Goal: Navigation & Orientation: Find specific page/section

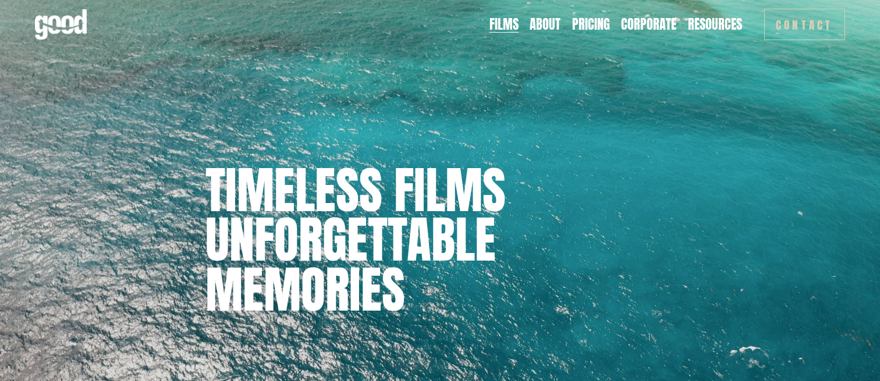
click at [554, 20] on link "About" at bounding box center [544, 24] width 31 height 18
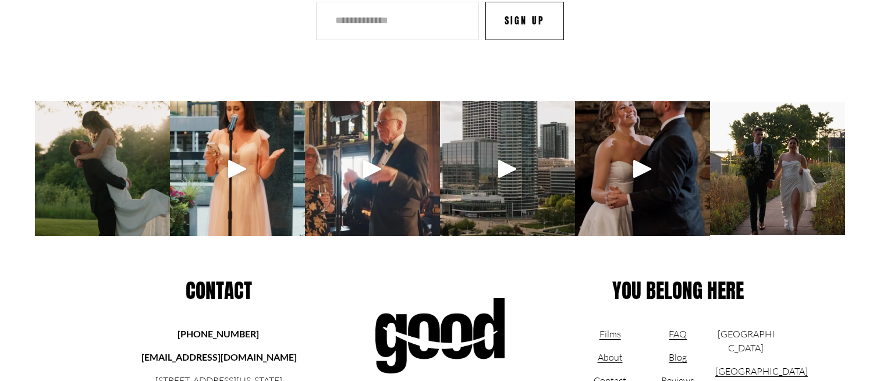
scroll to position [3560, 0]
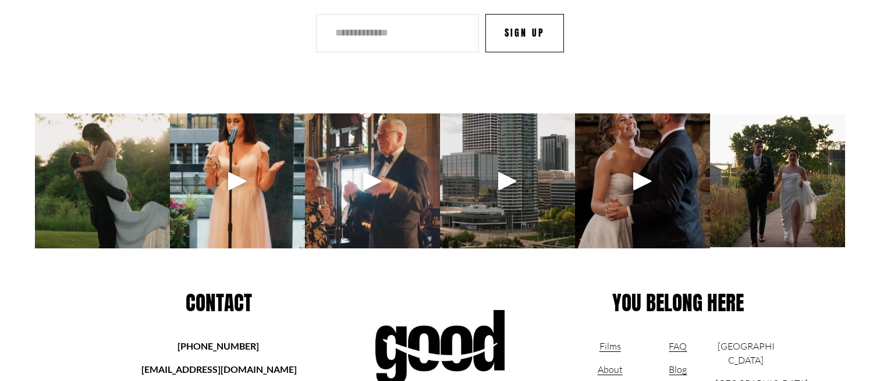
click at [372, 167] on div at bounding box center [372, 181] width 28 height 28
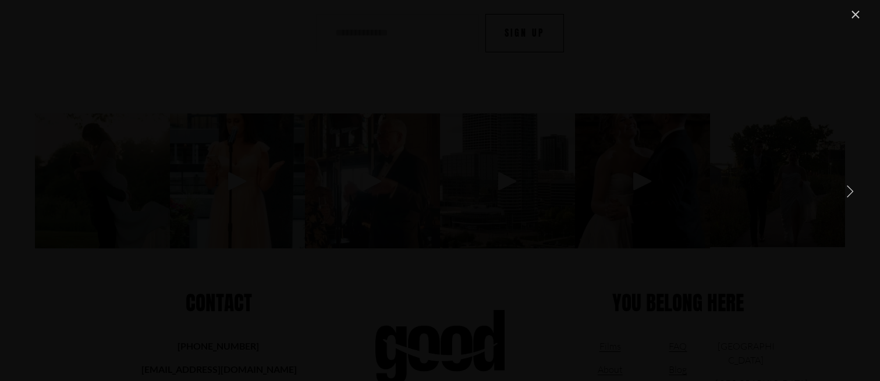
click at [857, 16] on link "Close" at bounding box center [855, 15] width 14 height 14
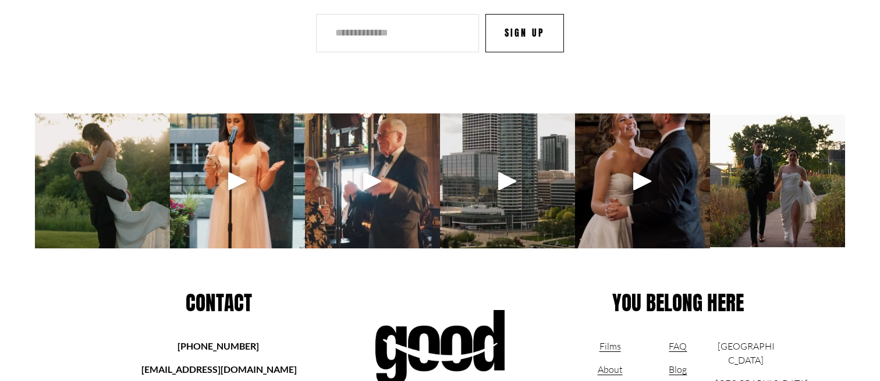
click at [647, 167] on div at bounding box center [642, 181] width 28 height 28
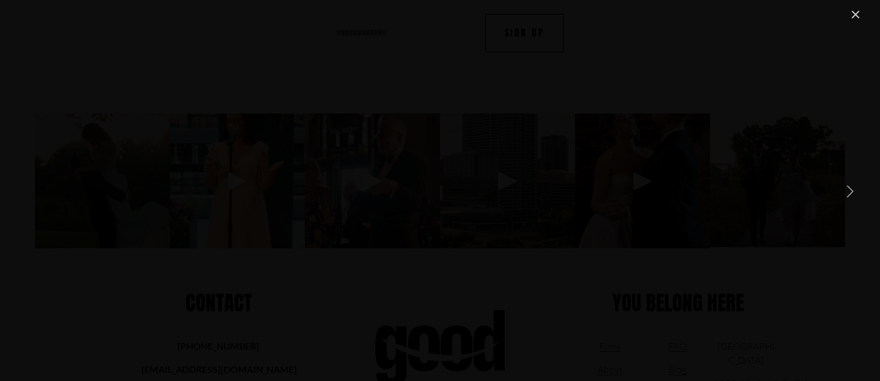
click at [858, 13] on link "Close" at bounding box center [855, 15] width 14 height 14
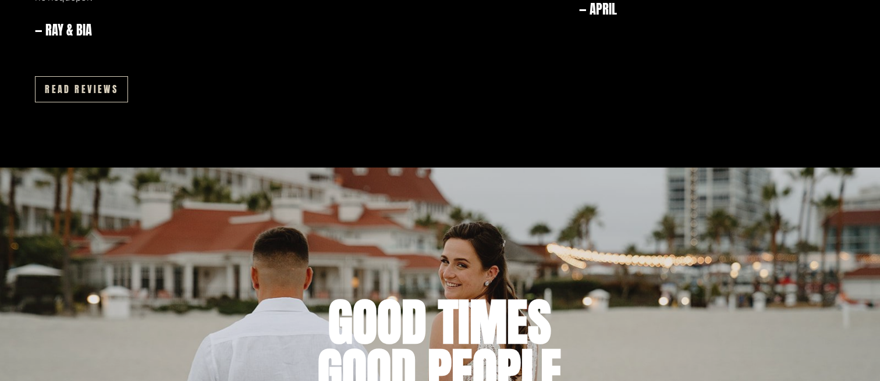
scroll to position [1915, 0]
